Goal: Transaction & Acquisition: Purchase product/service

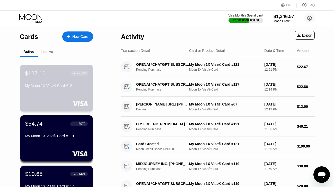
click at [63, 96] on div "$127.10 ● ● ● ● 7562 My Moon 1X Visa® Card #121" at bounding box center [57, 88] width 74 height 47
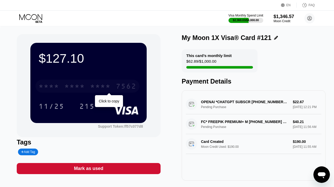
click at [79, 82] on div "* * * * * * * * * * * * 7562" at bounding box center [88, 85] width 104 height 13
click at [79, 82] on div "[CREDIT_CARD_NUMBER]" at bounding box center [88, 85] width 104 height 13
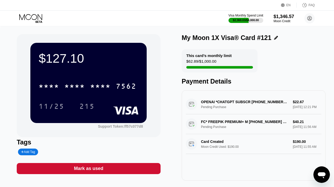
click at [40, 23] on icon at bounding box center [31, 18] width 24 height 9
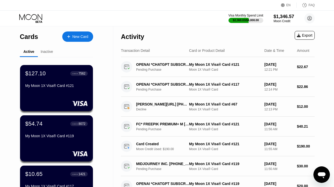
click at [74, 33] on div "New Card" at bounding box center [77, 36] width 31 height 10
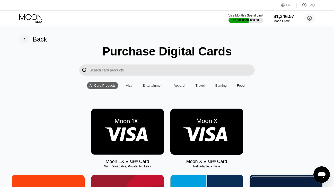
click at [108, 122] on img at bounding box center [127, 131] width 73 height 46
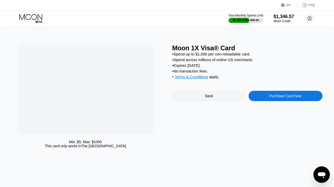
click at [263, 92] on div "Purchase Card Now" at bounding box center [286, 96] width 74 height 10
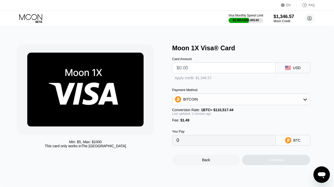
click at [263, 96] on div "BITCOIN" at bounding box center [240, 99] width 137 height 10
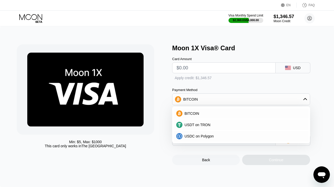
click at [210, 65] on input "text" at bounding box center [223, 68] width 95 height 10
type input "$23"
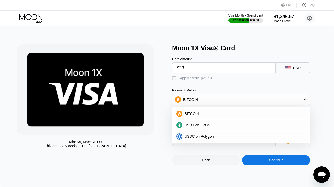
type input "0.00022160"
type input "$23.5"
type input "0.00022612"
type input "$23.5"
click at [201, 77] on div "Apply credit: $24.99" at bounding box center [196, 78] width 32 height 4
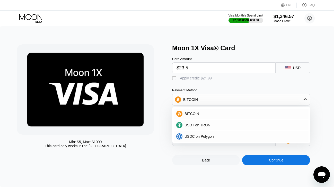
type input "0"
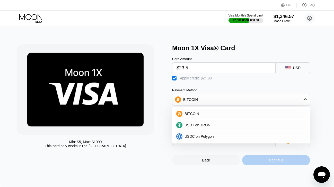
click at [255, 162] on div "Continue" at bounding box center [276, 160] width 68 height 10
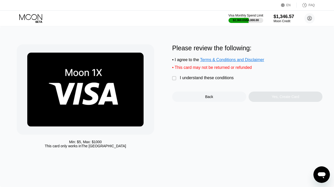
click at [220, 78] on div "I understand these conditions" at bounding box center [207, 77] width 54 height 5
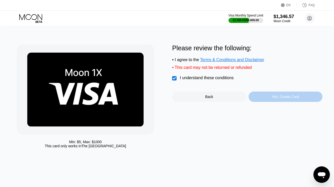
click at [260, 97] on div "Yes, Create Card" at bounding box center [286, 96] width 74 height 10
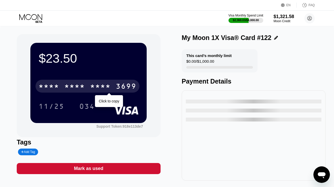
click at [76, 84] on div "* * * *" at bounding box center [74, 87] width 21 height 8
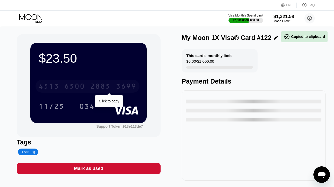
click at [76, 84] on div "6500" at bounding box center [74, 87] width 21 height 8
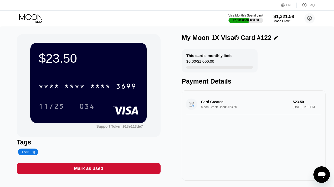
click at [37, 21] on icon at bounding box center [39, 22] width 7 height 2
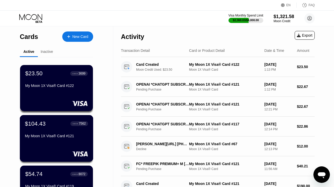
scroll to position [32, 0]
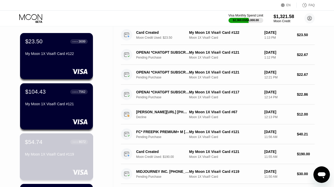
click at [40, 155] on div "My Moon 1X Visa® Card #119" at bounding box center [56, 154] width 63 height 4
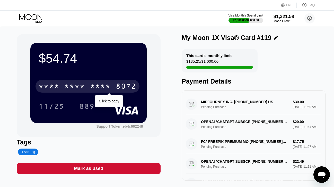
click at [84, 84] on div "* * * *" at bounding box center [74, 87] width 21 height 8
click at [84, 84] on div "6500" at bounding box center [74, 87] width 21 height 8
click at [84, 84] on div "* * * *" at bounding box center [74, 87] width 21 height 8
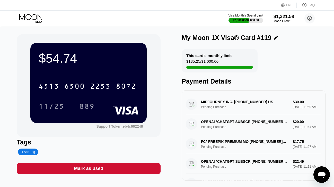
click at [37, 17] on icon at bounding box center [31, 18] width 24 height 9
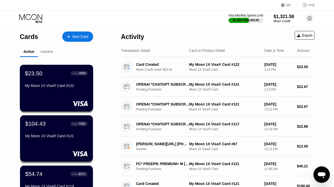
click at [42, 87] on div "My Moon 1X Visa® Card #122" at bounding box center [56, 85] width 63 height 4
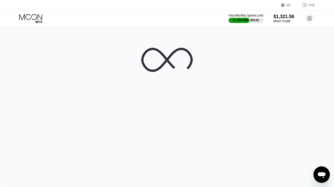
click at [33, 23] on div "Visa Monthly Spend Limit $2,360.03 / $4,000.00 $1,321.58 Moon Credit danydasste…" at bounding box center [167, 18] width 334 height 15
click at [33, 17] on icon at bounding box center [31, 18] width 24 height 9
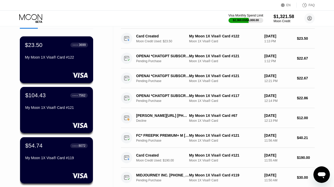
scroll to position [40, 0]
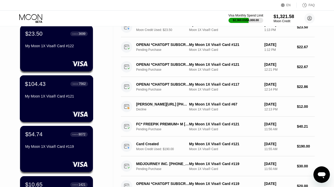
click at [39, 93] on div "$104.43 ● ● ● ● 7562 My Moon 1X Visa® Card #121" at bounding box center [56, 90] width 63 height 20
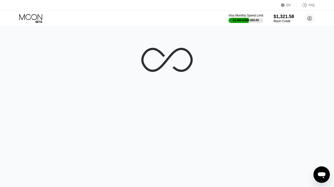
scroll to position [0, 0]
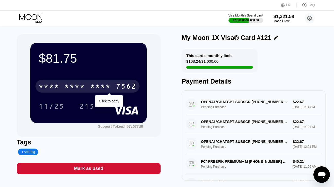
click at [63, 82] on div "* * * * * * * * * * * * 7562" at bounding box center [88, 85] width 104 height 13
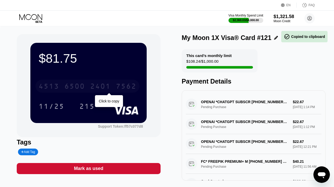
click at [63, 85] on div "[CREDIT_CARD_NUMBER]" at bounding box center [88, 85] width 104 height 13
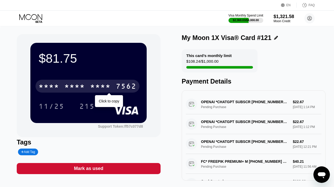
click at [59, 85] on div "* * * *" at bounding box center [49, 87] width 21 height 8
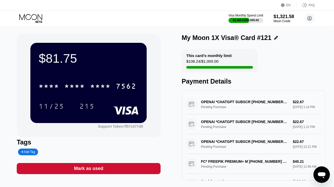
click at [35, 16] on icon at bounding box center [31, 18] width 24 height 9
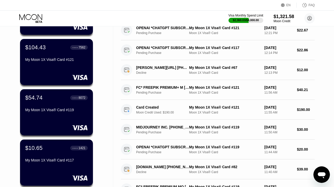
scroll to position [109, 0]
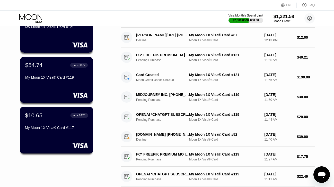
click at [45, 137] on div "$10.65 ● ● ● ● 1421 My Moon 1X Visa® Card #117" at bounding box center [57, 130] width 74 height 47
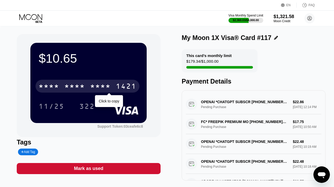
click at [104, 85] on div "* * * *" at bounding box center [100, 87] width 21 height 8
click at [104, 85] on div "2728" at bounding box center [100, 87] width 21 height 8
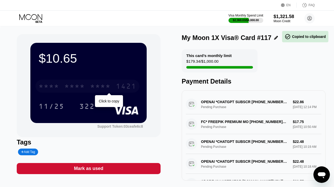
click at [104, 85] on div "* * * *" at bounding box center [100, 87] width 21 height 8
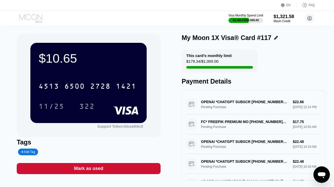
click at [37, 15] on icon at bounding box center [31, 18] width 24 height 9
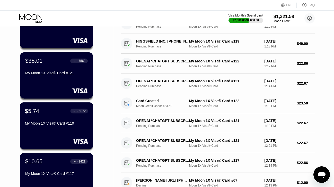
scroll to position [32, 0]
